Goal: Task Accomplishment & Management: Use online tool/utility

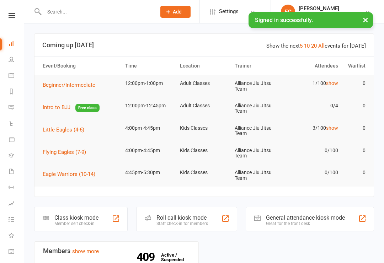
click at [364, 19] on button "×" at bounding box center [365, 19] width 13 height 15
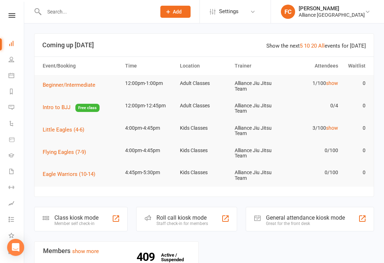
click at [14, 45] on link "Dashboard" at bounding box center [17, 44] width 16 height 16
click at [11, 17] on icon at bounding box center [12, 15] width 7 height 5
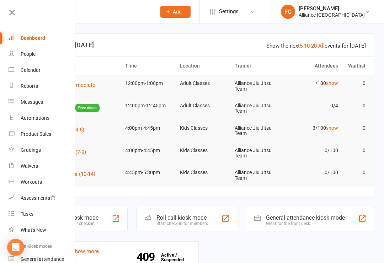
click at [46, 36] on link "Dashboard" at bounding box center [42, 38] width 67 height 16
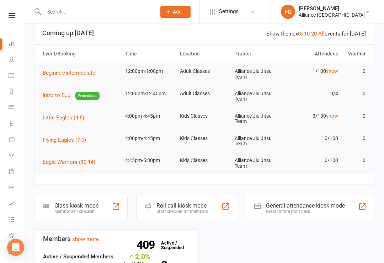
scroll to position [68, 0]
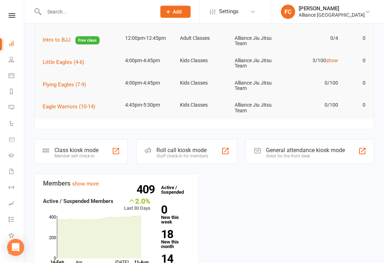
click at [91, 147] on div "Class kiosk mode" at bounding box center [76, 150] width 44 height 7
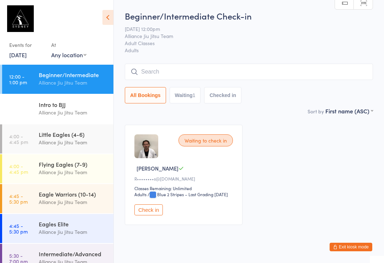
click at [155, 215] on button "Check in" at bounding box center [148, 209] width 28 height 11
click at [229, 73] on input "search" at bounding box center [249, 72] width 248 height 16
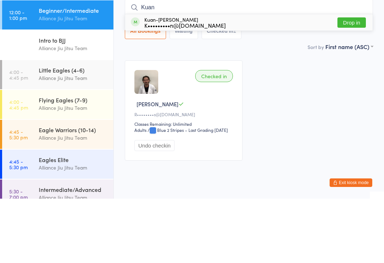
type input "Kuan"
click at [241, 79] on div "Kuan-Kuan Tian K•••••••••n@gmail.com Drop in" at bounding box center [248, 87] width 247 height 16
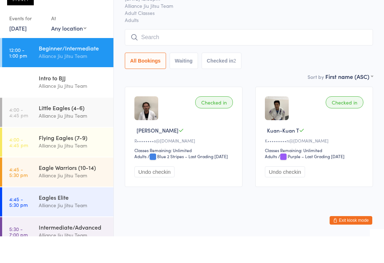
scroll to position [27, 0]
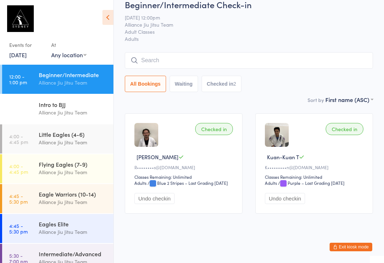
click at [178, 52] on input "search" at bounding box center [249, 60] width 248 height 16
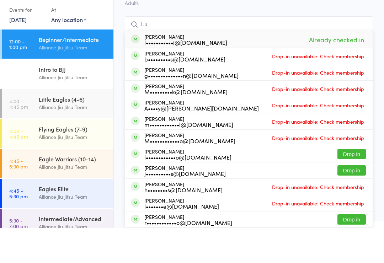
type input "L"
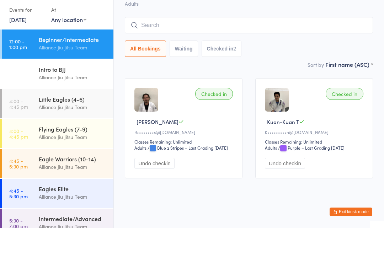
click at [261, 96] on div "Sort by First name (ASC) First name (ASC) First name (DESC) Last name (ASC) Las…" at bounding box center [249, 100] width 248 height 8
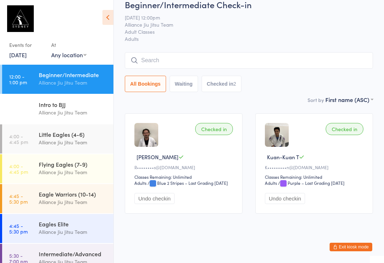
click at [222, 76] on button "Checked in 2" at bounding box center [222, 84] width 40 height 16
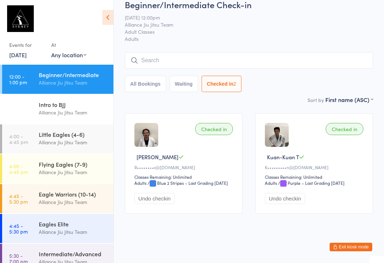
click at [138, 76] on button "All Bookings" at bounding box center [145, 84] width 41 height 16
